Goal: Browse casually

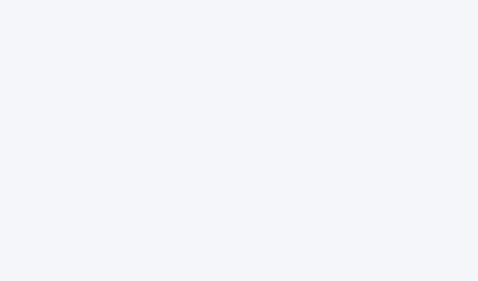
click at [299, 22] on div at bounding box center [239, 140] width 478 height 281
